Goal: Task Accomplishment & Management: Manage account settings

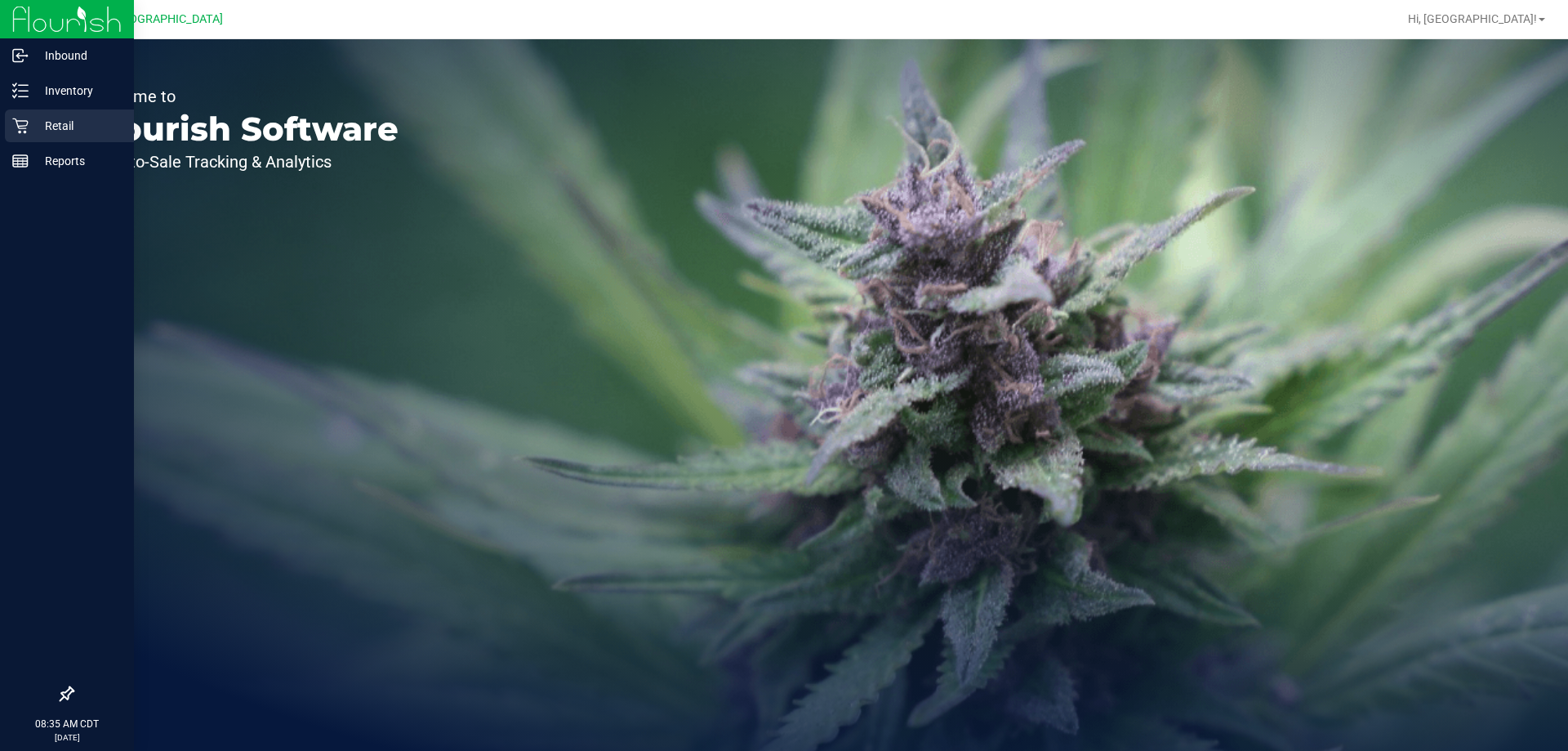
click at [40, 127] on p "Retail" at bounding box center [78, 126] width 98 height 20
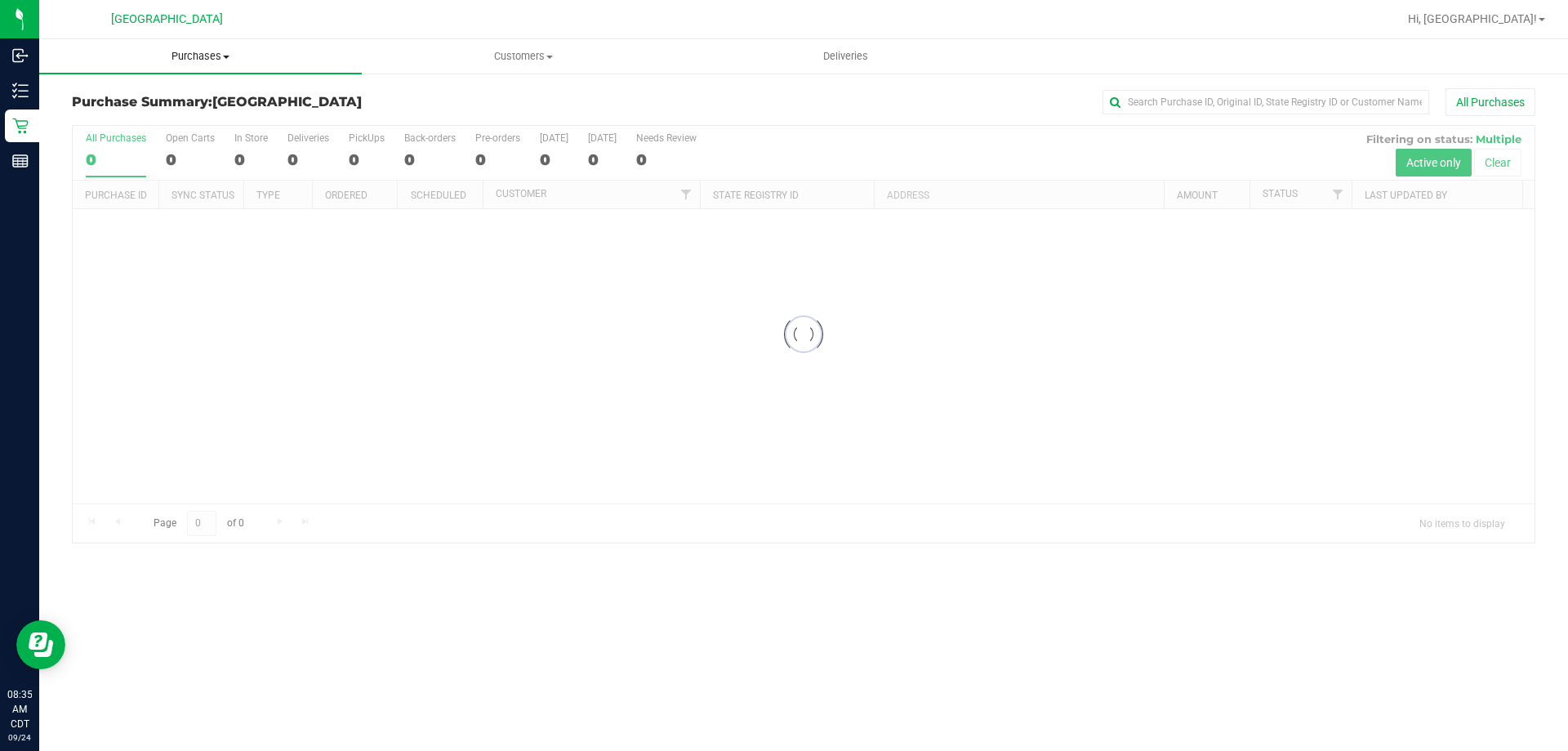
click at [235, 54] on span "Purchases" at bounding box center [200, 56] width 323 height 15
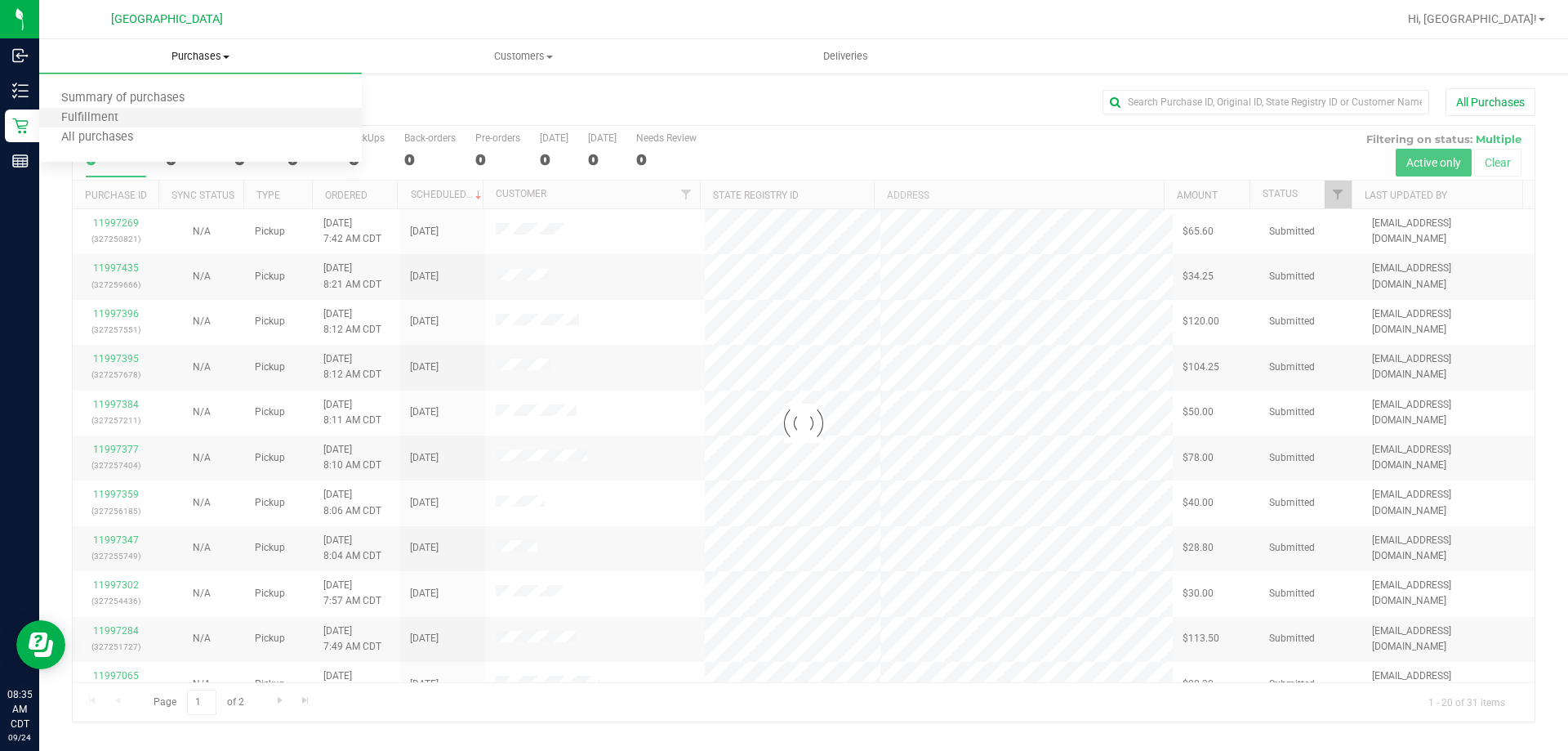
click at [182, 121] on li "Fulfillment" at bounding box center [200, 119] width 323 height 20
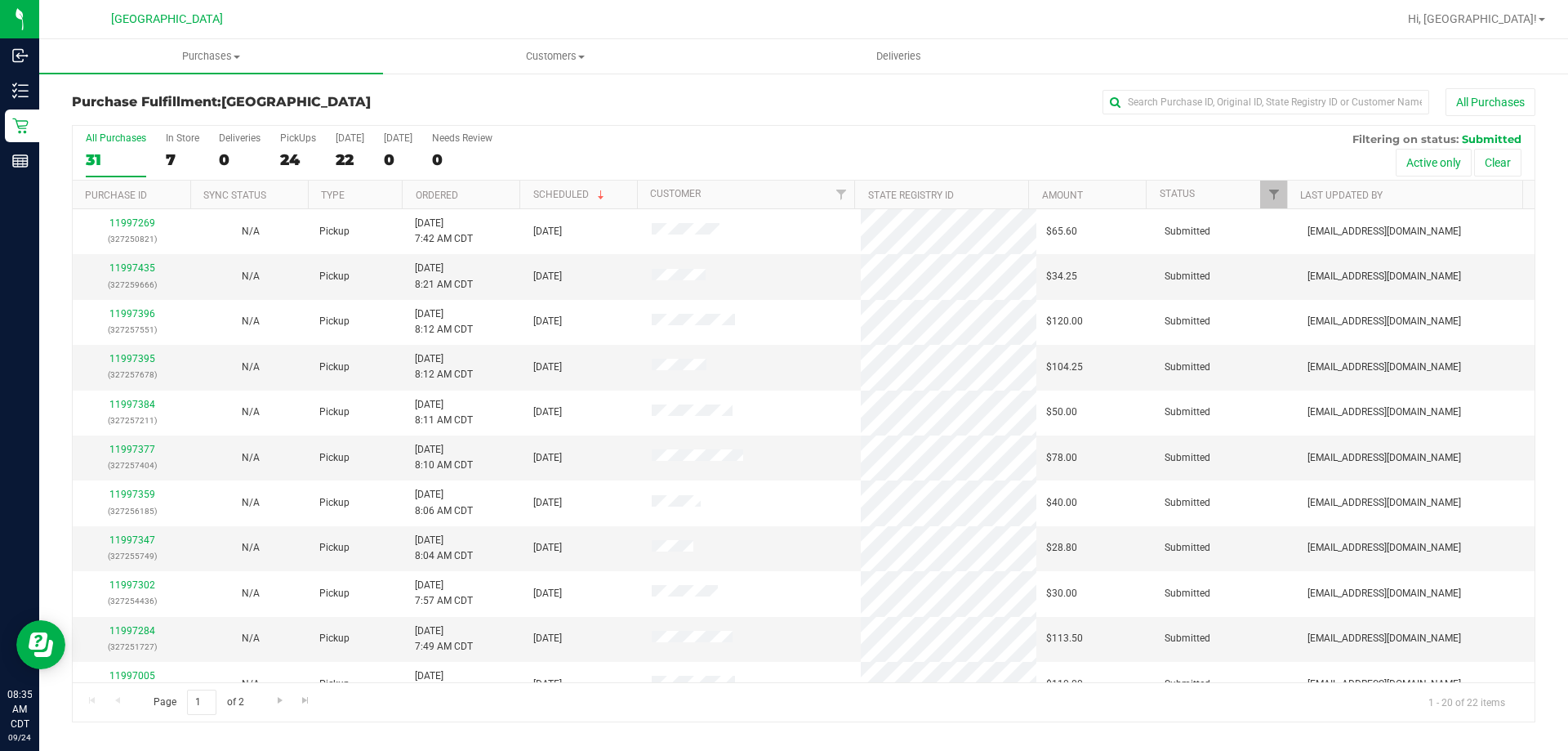
click at [486, 194] on th "Ordered" at bounding box center [461, 195] width 117 height 29
